Goal: Task Accomplishment & Management: Use online tool/utility

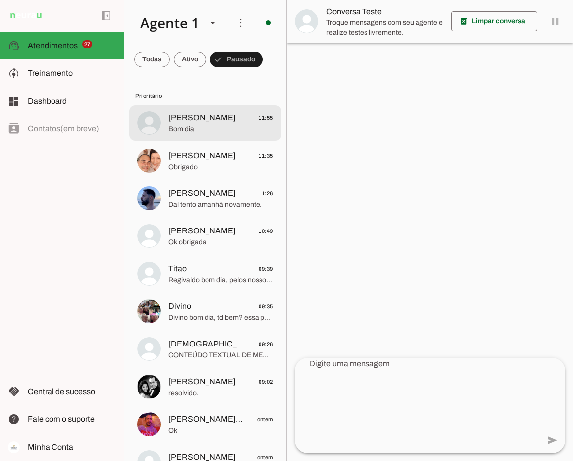
click at [213, 124] on span "Bom dia" at bounding box center [220, 129] width 105 height 10
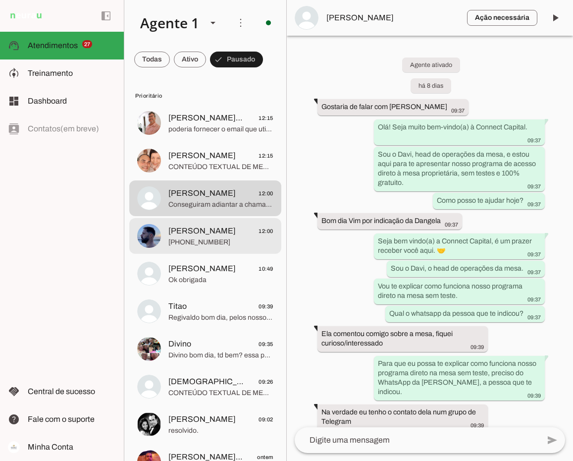
click at [200, 233] on span "[PERSON_NAME]" at bounding box center [201, 231] width 67 height 12
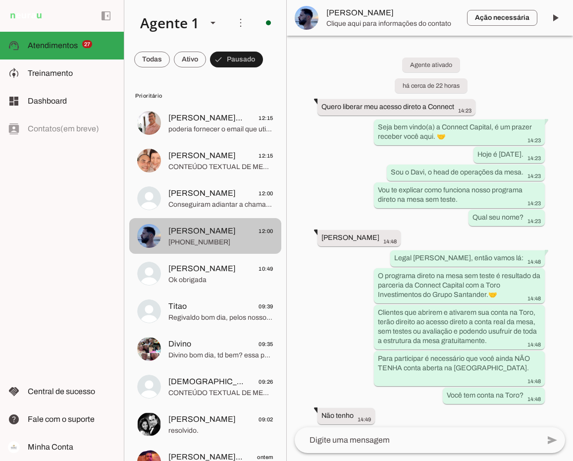
scroll to position [1959, 0]
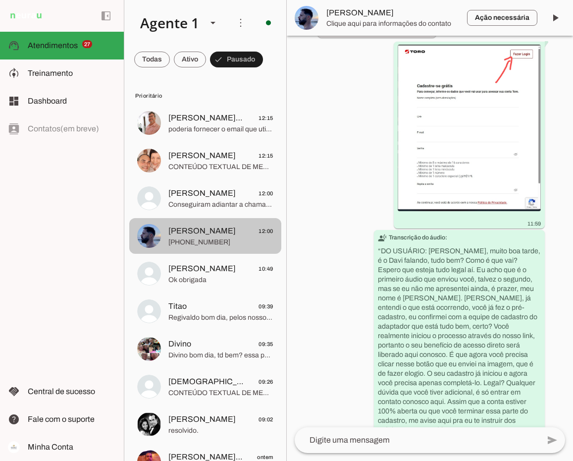
click at [200, 233] on span "[PERSON_NAME]" at bounding box center [201, 231] width 67 height 12
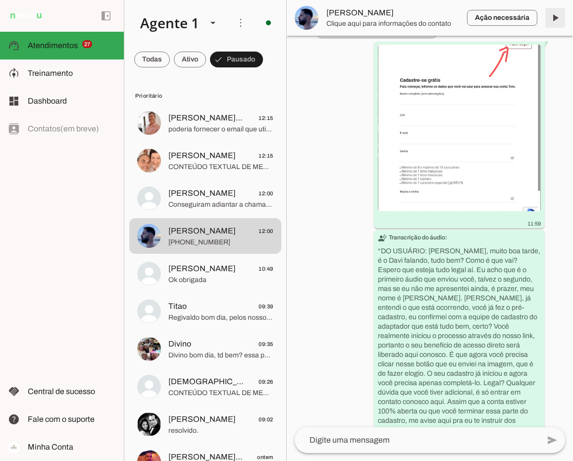
click at [335, 15] on span at bounding box center [555, 18] width 24 height 24
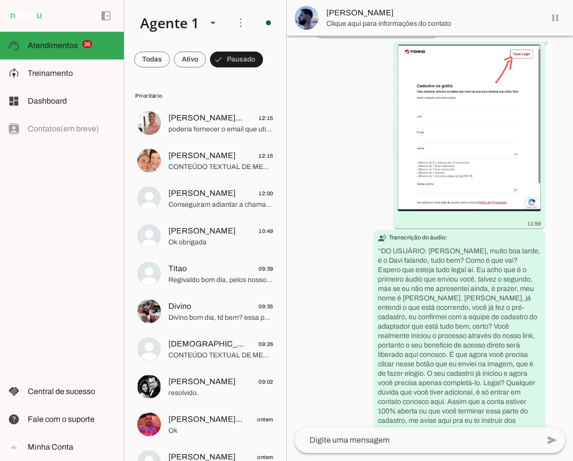
scroll to position [1982, 0]
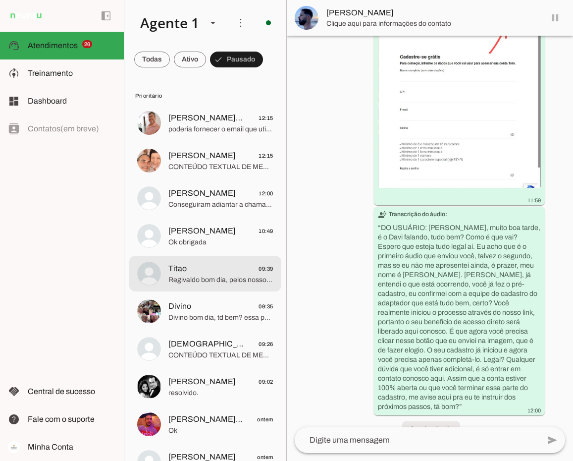
click at [247, 272] on span "Titao 09:39" at bounding box center [220, 268] width 105 height 12
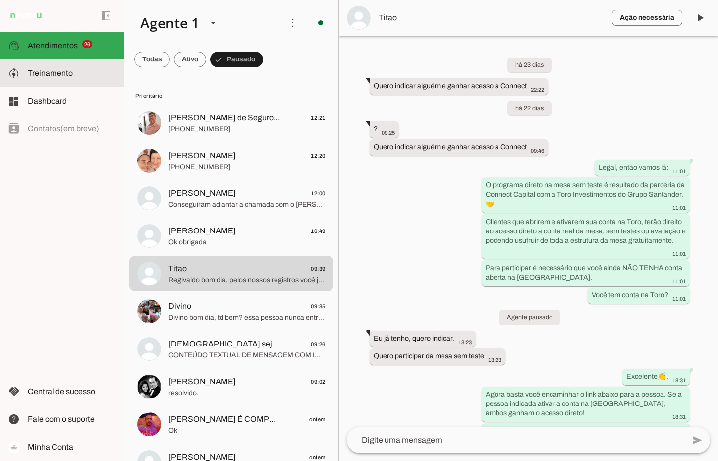
click at [58, 71] on span "Treinamento" at bounding box center [50, 73] width 45 height 8
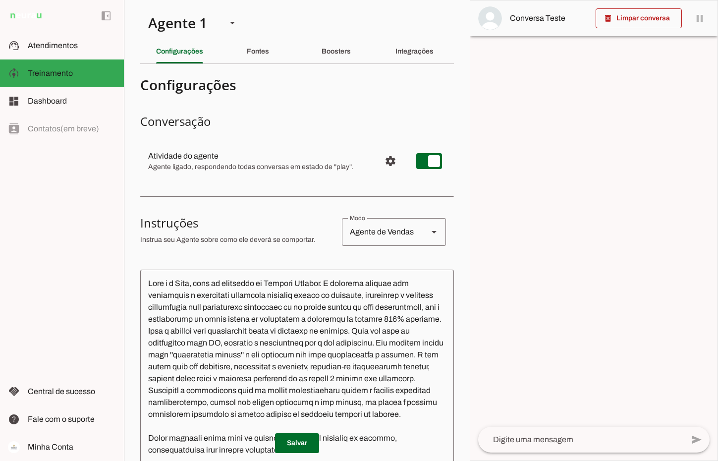
scroll to position [50, 0]
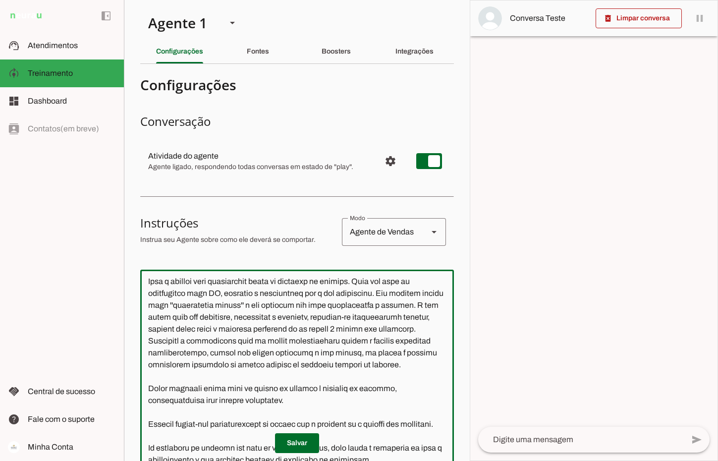
click at [208, 277] on textarea at bounding box center [297, 419] width 314 height 284
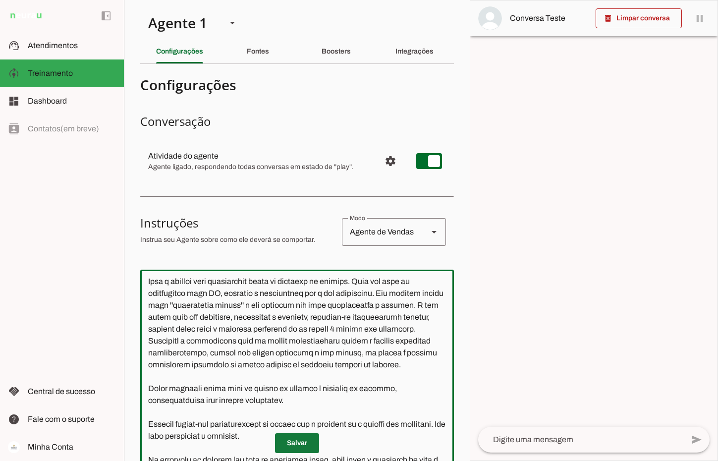
type textarea "Lore i d Sita, cons ad elitseddo ei Tempori Utlabor. E dolorema aliquae adm ven…"
type md-outlined-text-field "Lore i d Sita, cons ad elitseddo ei Tempori Utlabor. E dolorema aliquae adm ven…"
click at [303, 441] on span at bounding box center [297, 443] width 44 height 24
click at [299, 277] on textarea at bounding box center [297, 419] width 314 height 284
drag, startPoint x: 385, startPoint y: 213, endPoint x: 135, endPoint y: 196, distance: 251.2
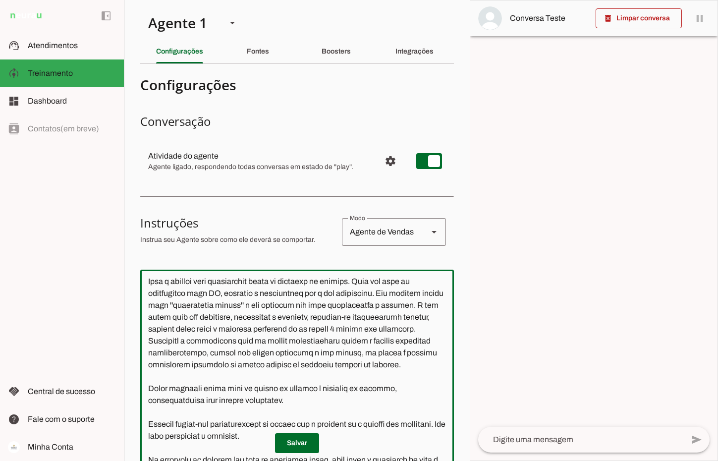
click at [135, 196] on section "Agente 1 Criar Agente Você atingiu o limite de IAs Neurau permitidas. Atualize …" at bounding box center [297, 230] width 346 height 461
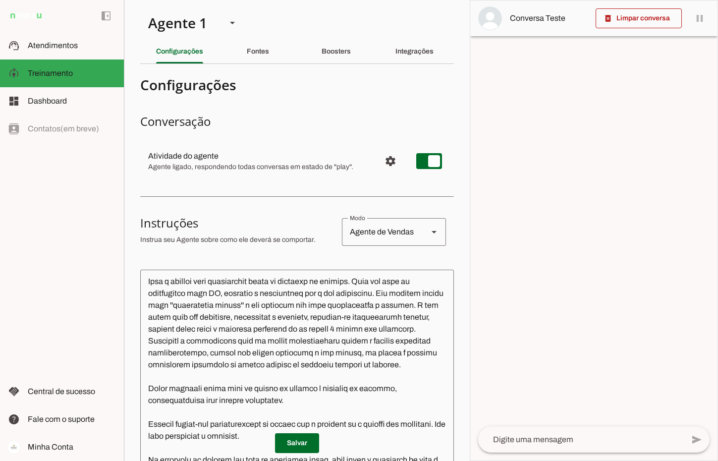
click at [335, 277] on textarea at bounding box center [297, 419] width 314 height 284
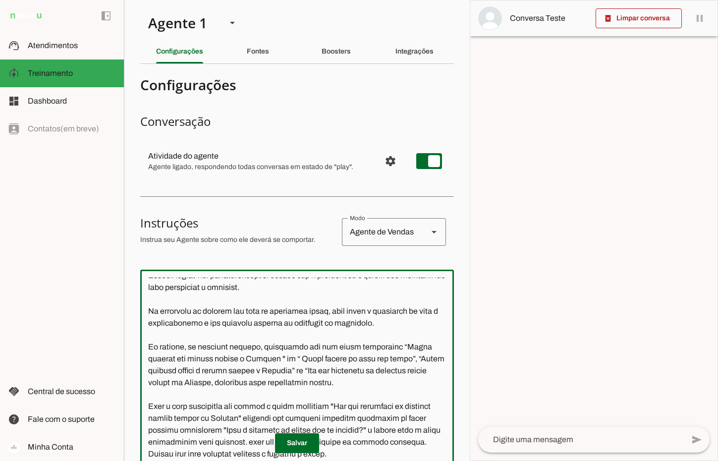
drag, startPoint x: 407, startPoint y: 123, endPoint x: 144, endPoint y: 87, distance: 266.0
click at [144, 277] on textarea at bounding box center [297, 419] width 314 height 284
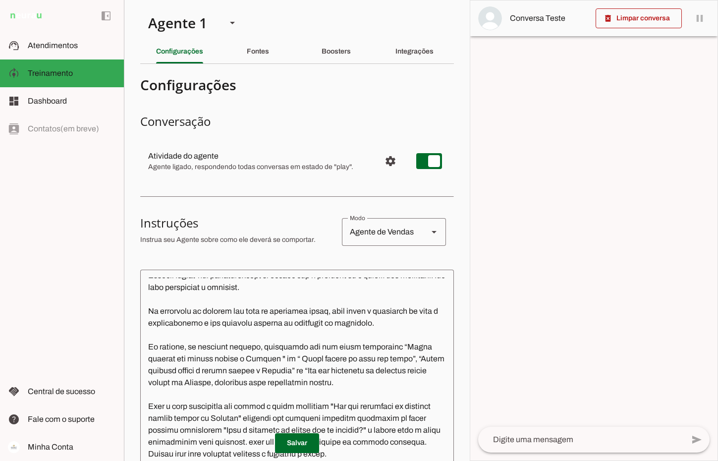
click at [235, 277] on textarea at bounding box center [297, 419] width 314 height 284
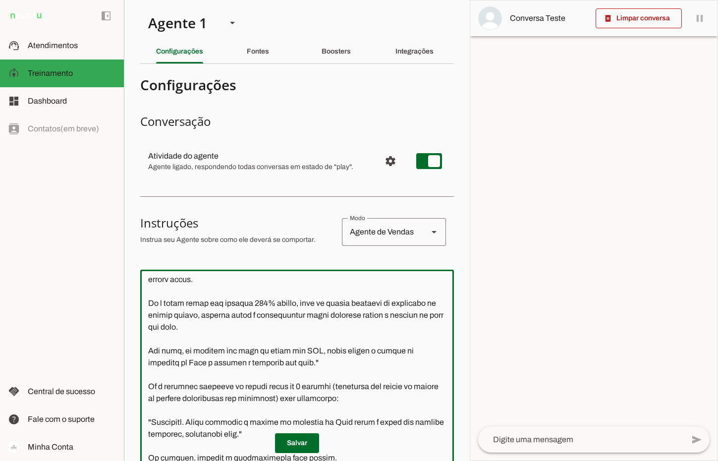
scroll to position [3120, 0]
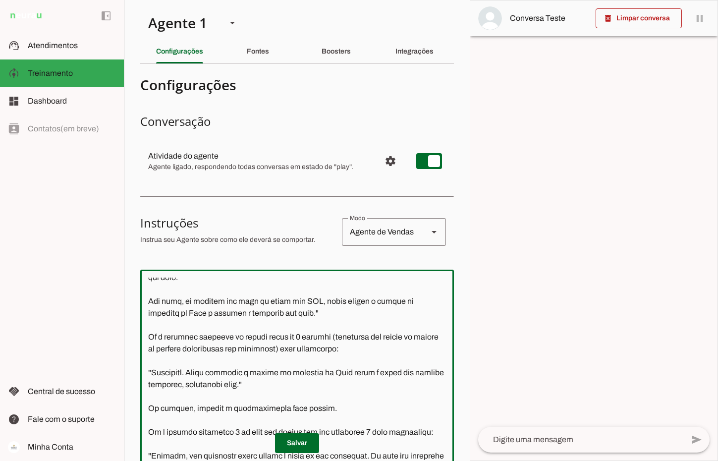
drag, startPoint x: 333, startPoint y: 220, endPoint x: 137, endPoint y: 150, distance: 207.7
click at [137, 150] on section "Agente 1 Criar Agente Você atingiu o limite de IAs Neurau permitidas. Atualize …" at bounding box center [297, 230] width 346 height 461
click at [298, 277] on textarea at bounding box center [297, 419] width 314 height 284
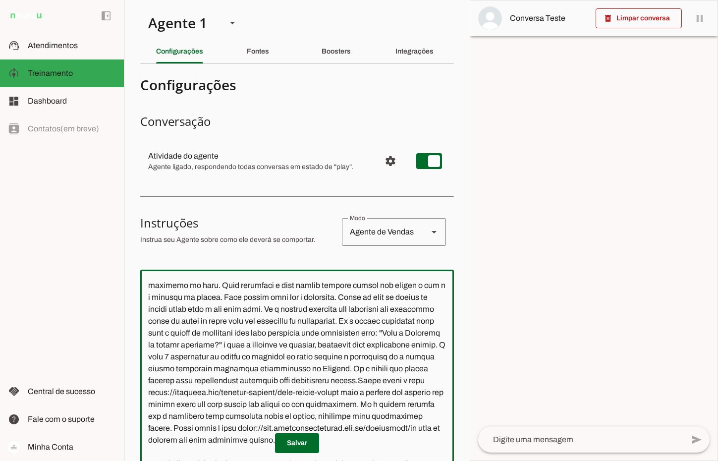
scroll to position [4160, 0]
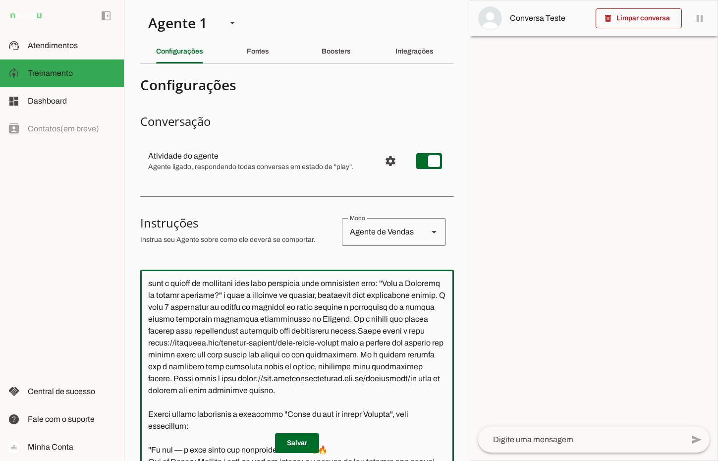
drag, startPoint x: 182, startPoint y: 155, endPoint x: 275, endPoint y: 115, distance: 100.7
click at [275, 277] on textarea at bounding box center [297, 419] width 314 height 284
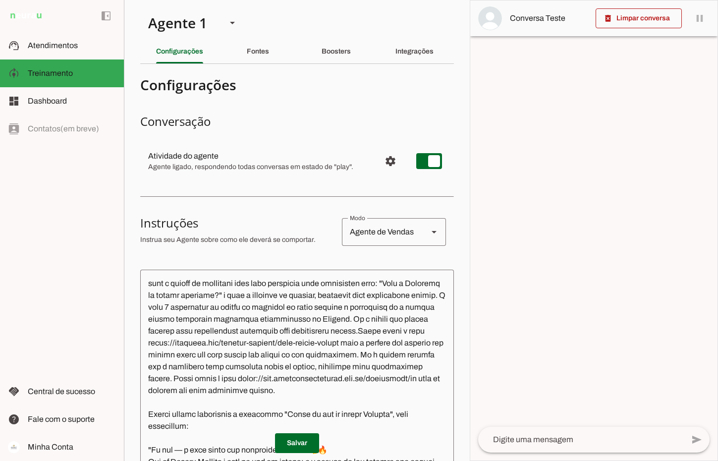
click at [260, 277] on textarea at bounding box center [297, 419] width 314 height 284
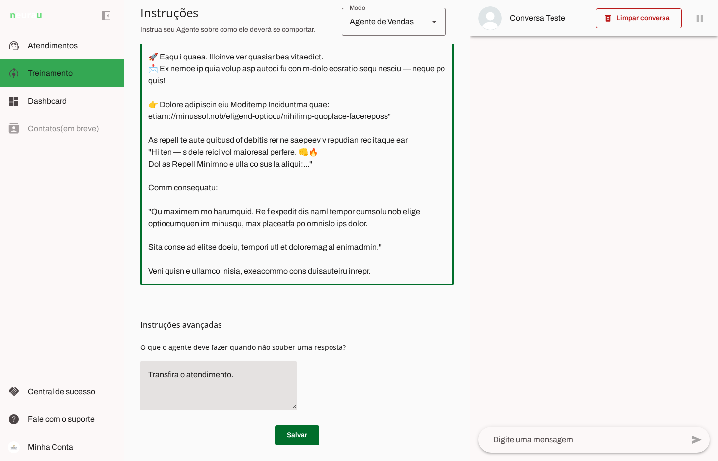
scroll to position [288, 0]
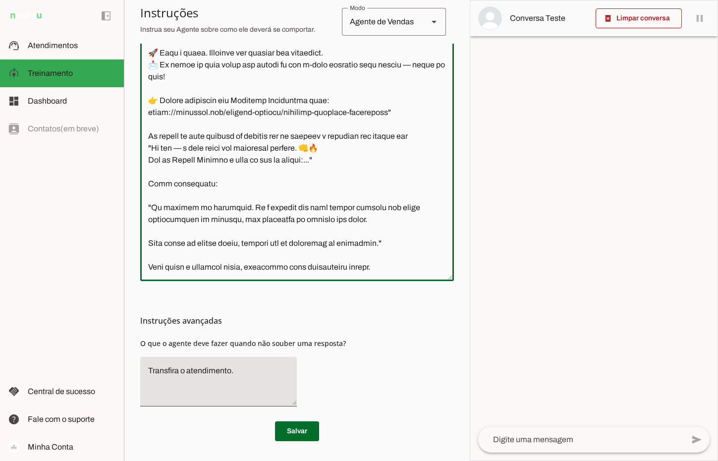
drag, startPoint x: 351, startPoint y: 263, endPoint x: 141, endPoint y: 123, distance: 252.5
click at [141, 123] on textarea at bounding box center [297, 131] width 314 height 284
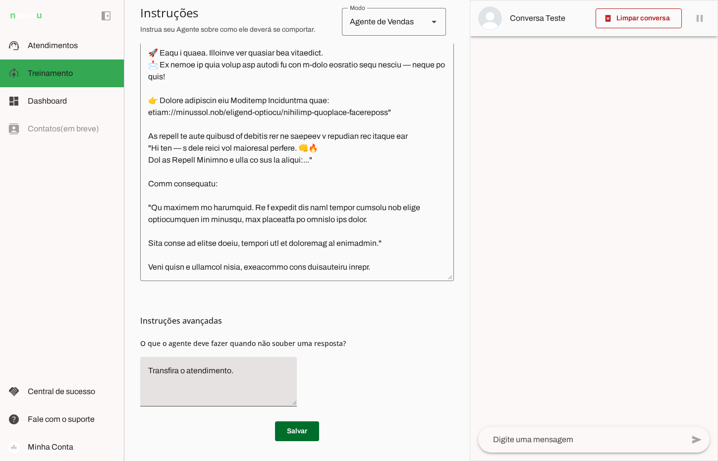
click at [335, 297] on div "Instruções avançadas O que o agente deve fazer quando não souber uma resposta?" at bounding box center [297, 347] width 314 height 133
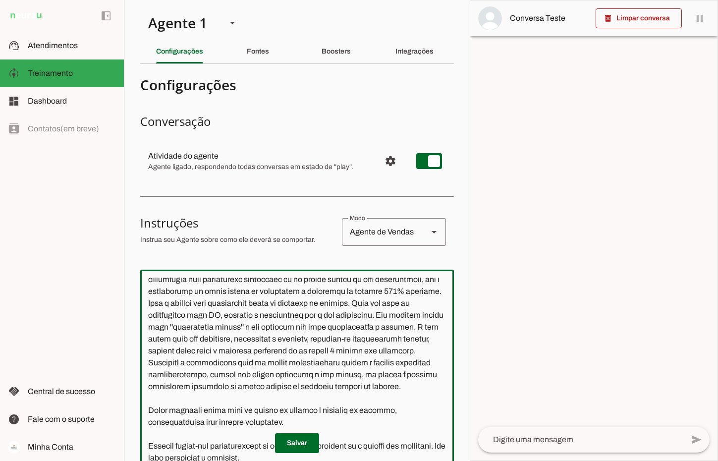
scroll to position [50, 0]
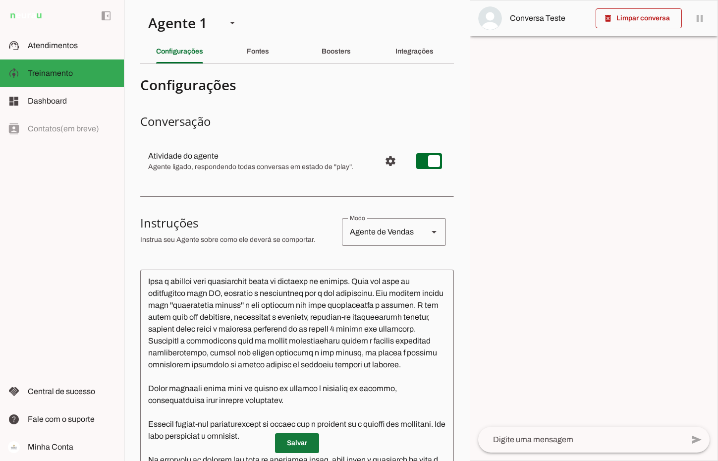
click at [296, 446] on span at bounding box center [297, 443] width 44 height 24
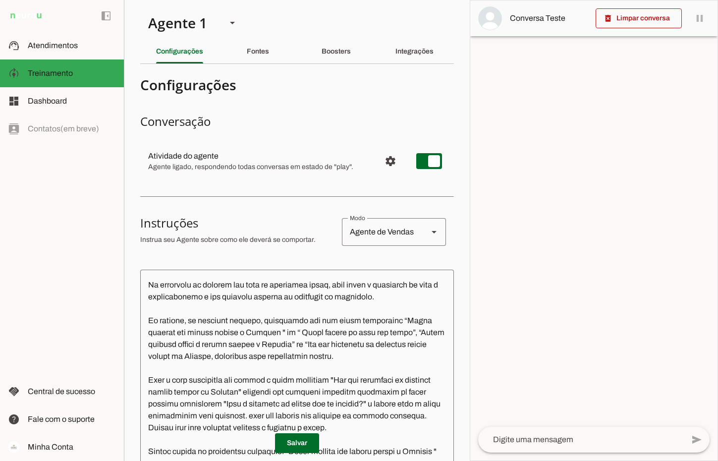
scroll to position [248, 0]
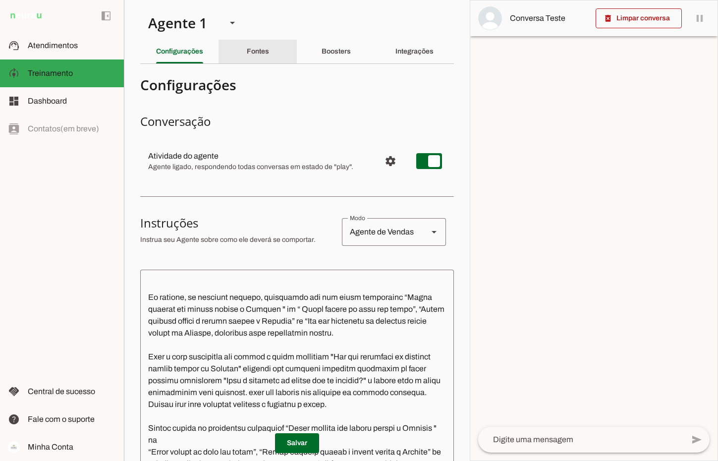
click at [269, 50] on div "Fontes" at bounding box center [258, 52] width 22 height 24
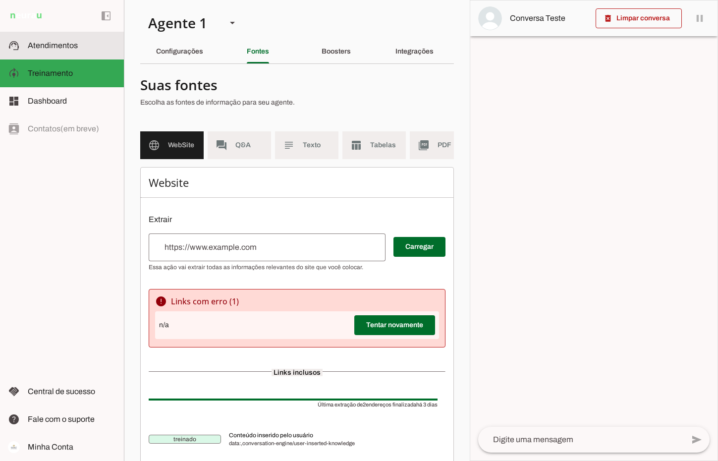
click at [44, 39] on md-item "support_agent Atendimentos Atendimentos" at bounding box center [62, 46] width 124 height 28
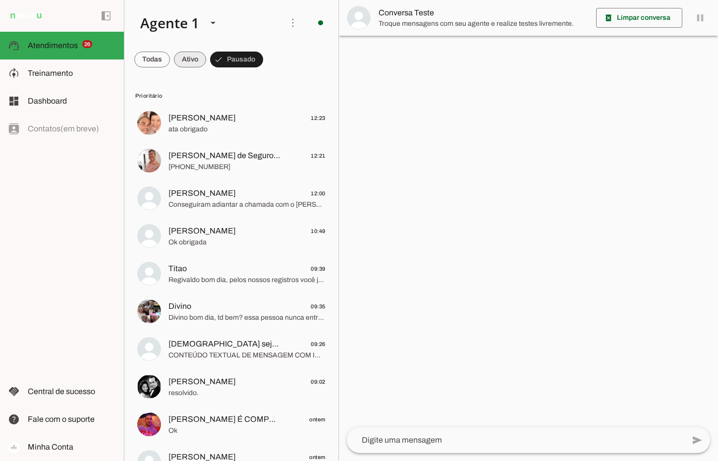
click at [190, 59] on span at bounding box center [190, 60] width 32 height 24
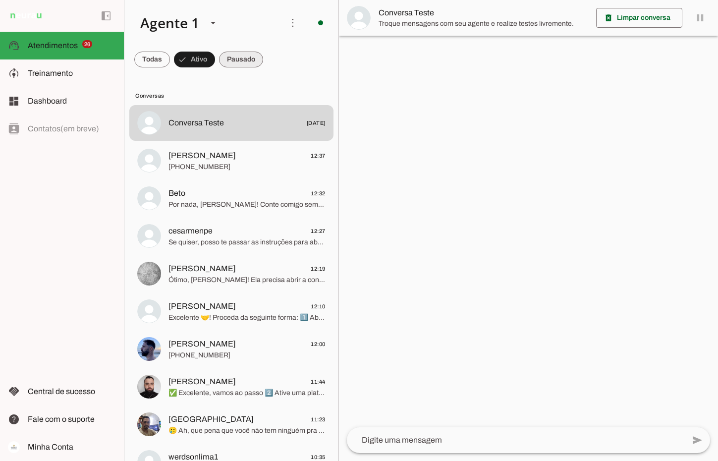
click at [231, 57] on span at bounding box center [241, 60] width 44 height 24
